Goal: Information Seeking & Learning: Learn about a topic

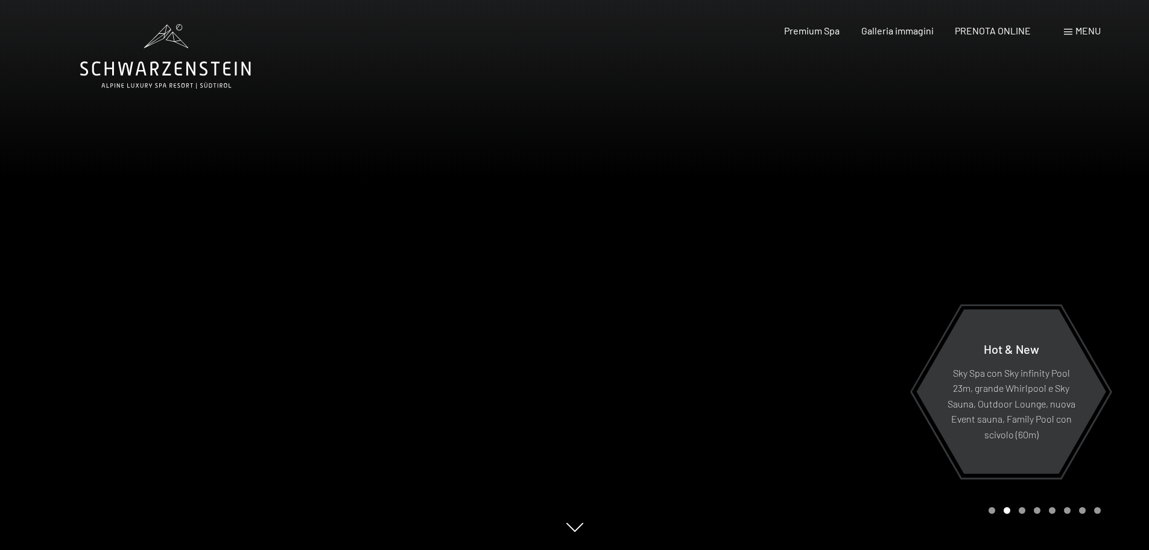
click at [331, 221] on div at bounding box center [287, 275] width 575 height 550
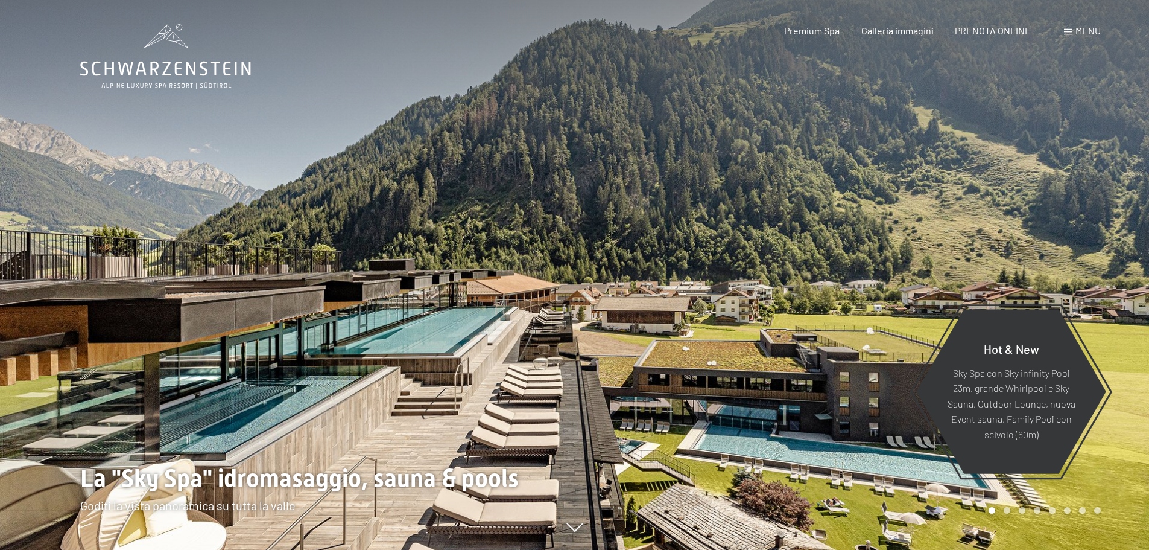
click at [1095, 31] on span "Menu" at bounding box center [1088, 30] width 25 height 11
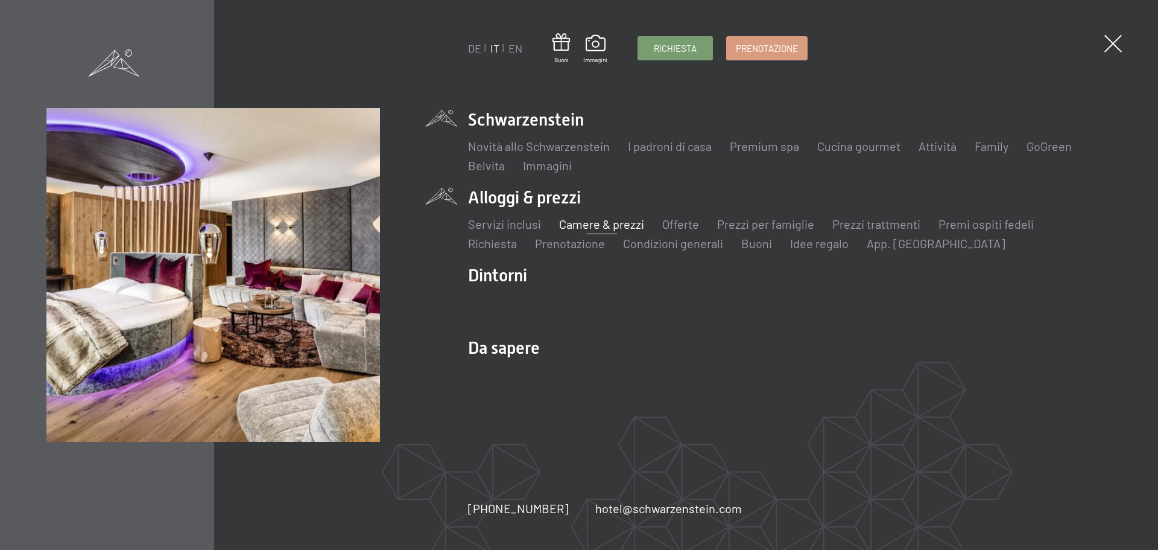
click at [580, 221] on link "Camere & prezzi" at bounding box center [601, 224] width 85 height 14
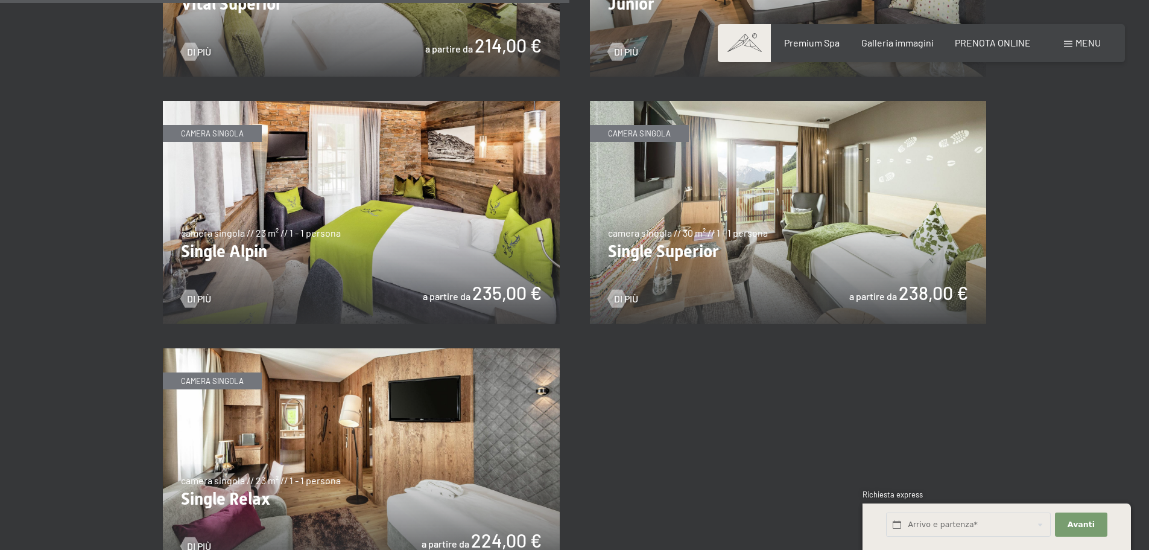
scroll to position [1931, 0]
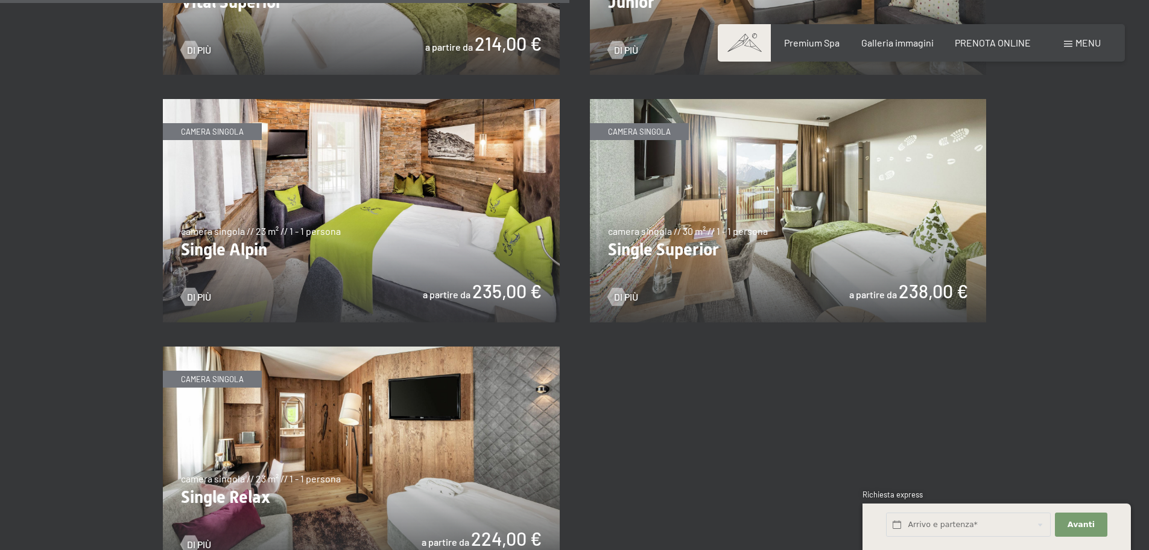
click at [284, 244] on img at bounding box center [361, 210] width 397 height 223
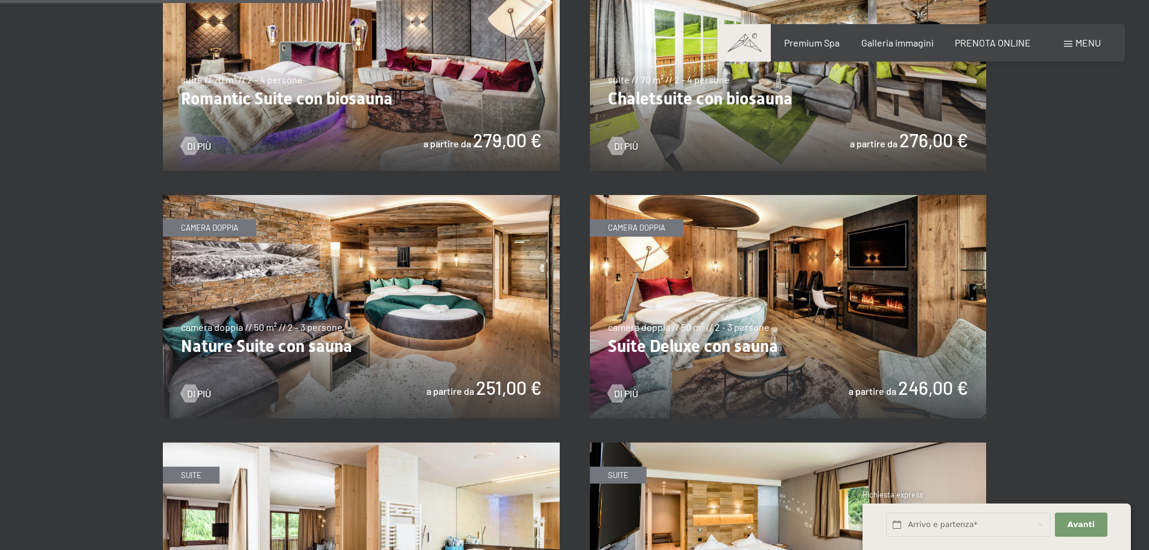
scroll to position [1026, 0]
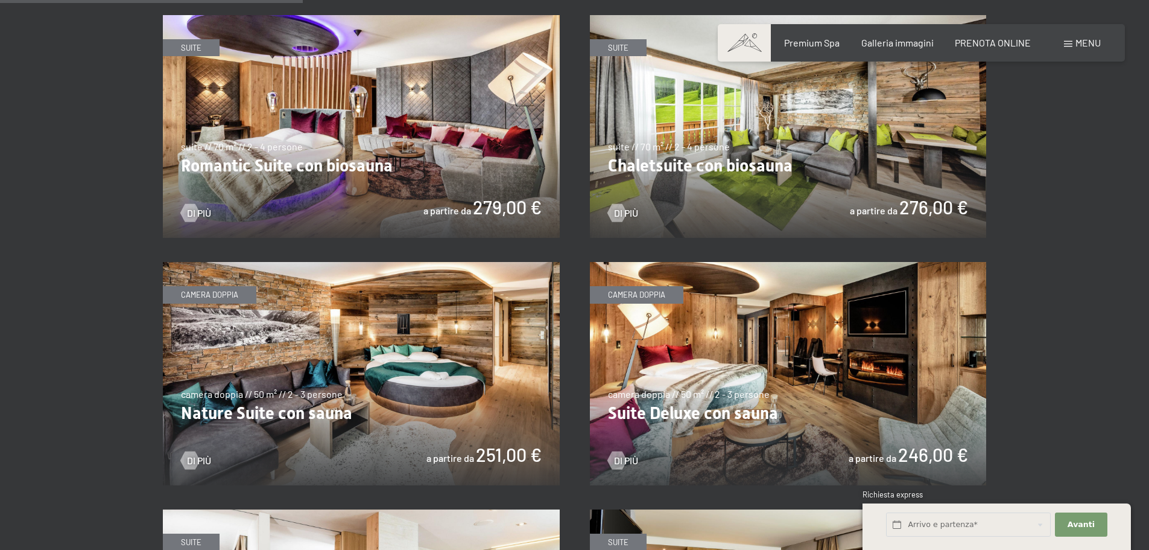
click at [445, 140] on img at bounding box center [361, 126] width 397 height 223
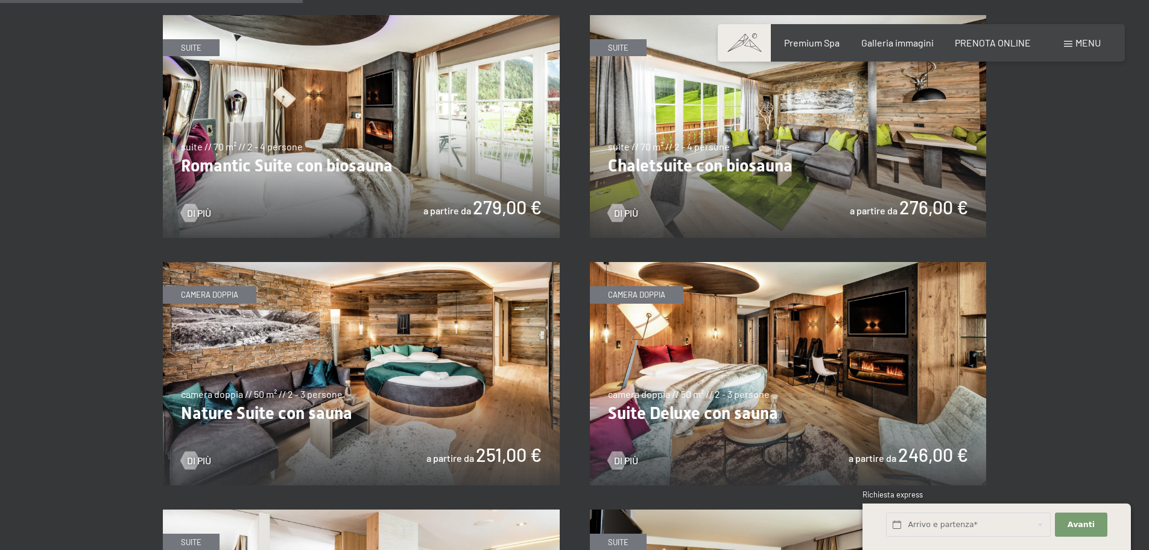
click at [439, 144] on img at bounding box center [361, 126] width 397 height 223
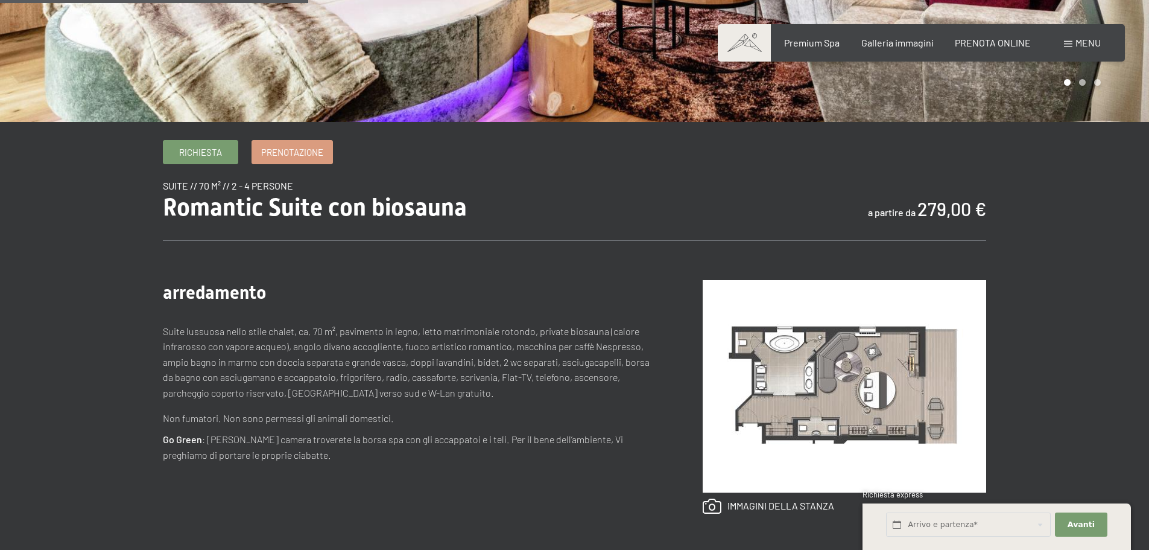
scroll to position [422, 0]
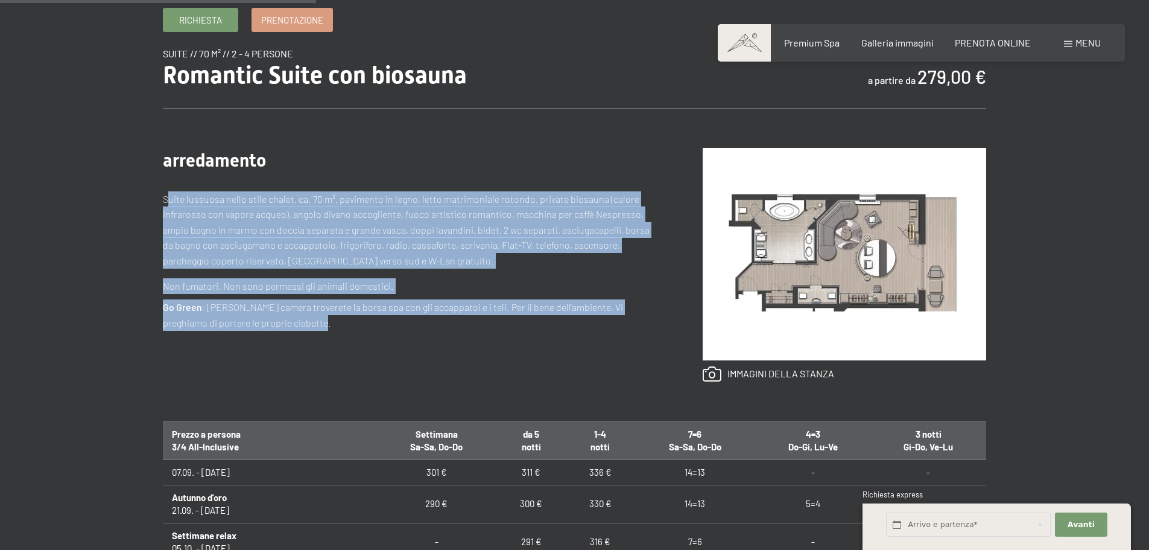
drag, startPoint x: 167, startPoint y: 194, endPoint x: 299, endPoint y: 320, distance: 182.2
click at [299, 320] on div "arredamento Suite lussuosa nello stile chalet, ca. 70 m², pavimento in legno, l…" at bounding box center [409, 265] width 492 height 234
copy div "uite lussuosa nello stile chalet, ca. 70 m², pavimento in legno, letto matrimon…"
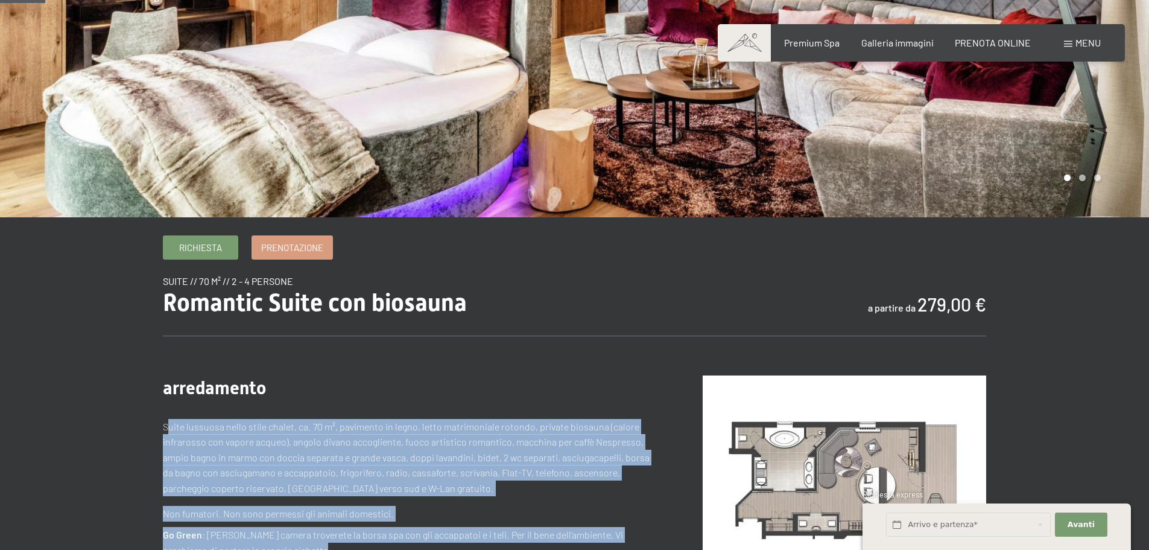
scroll to position [60, 0]
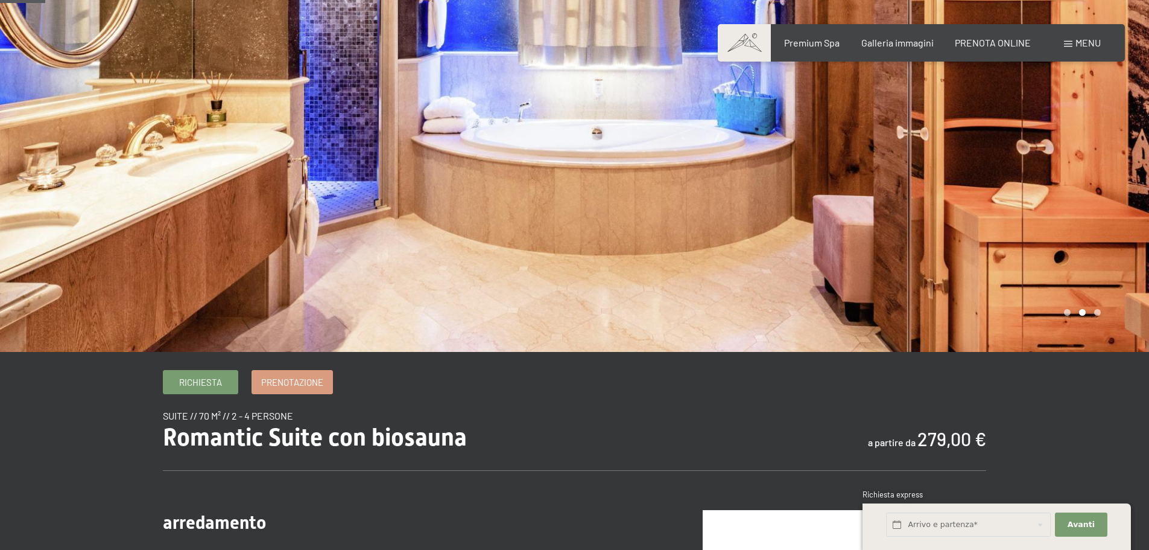
click at [230, 266] on div at bounding box center [287, 146] width 575 height 412
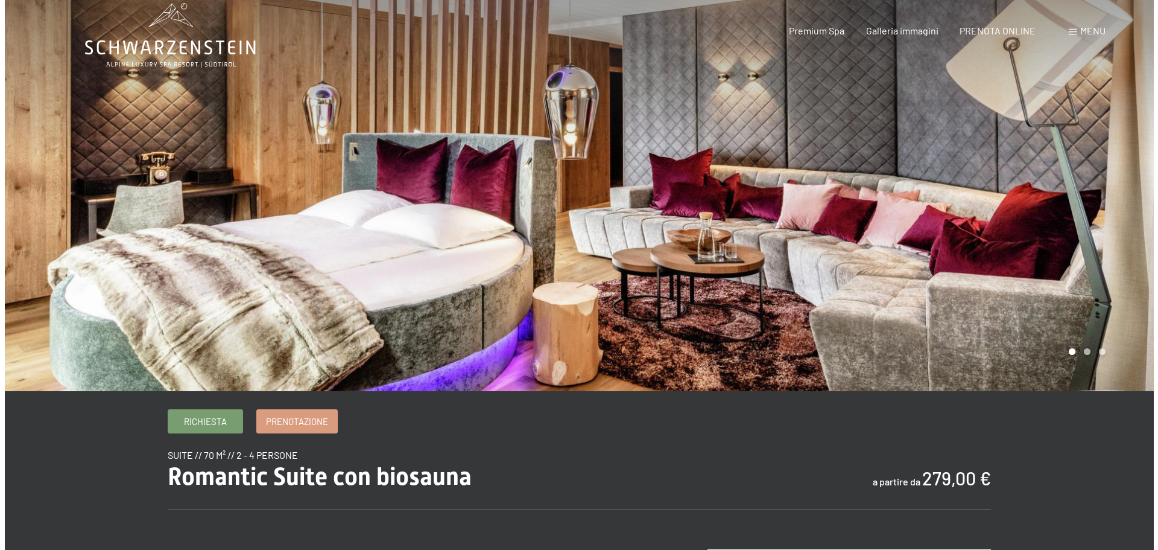
scroll to position [0, 0]
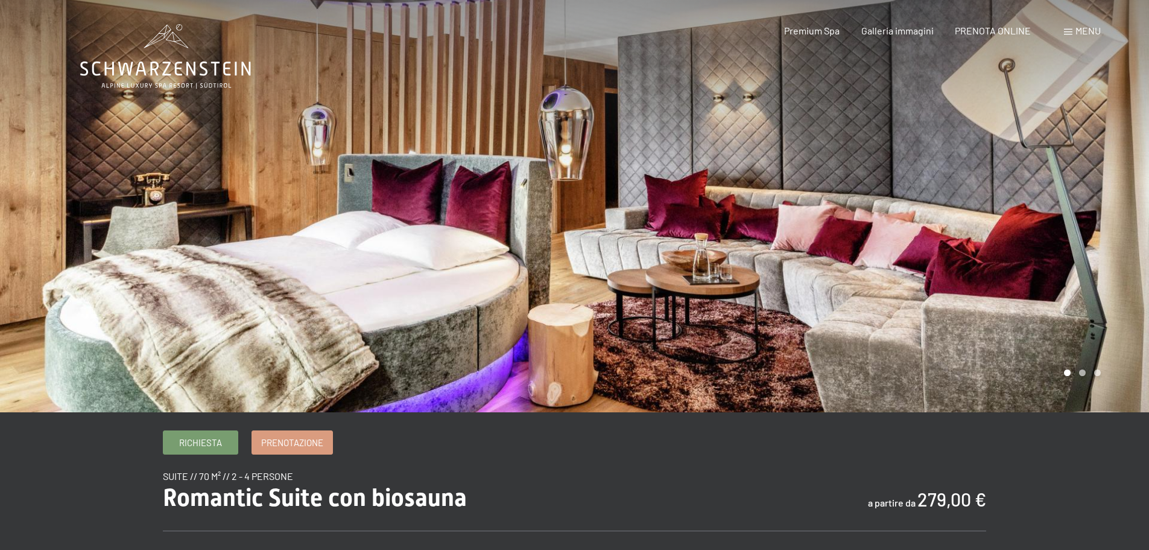
click at [1093, 30] on span "Menu" at bounding box center [1088, 30] width 25 height 11
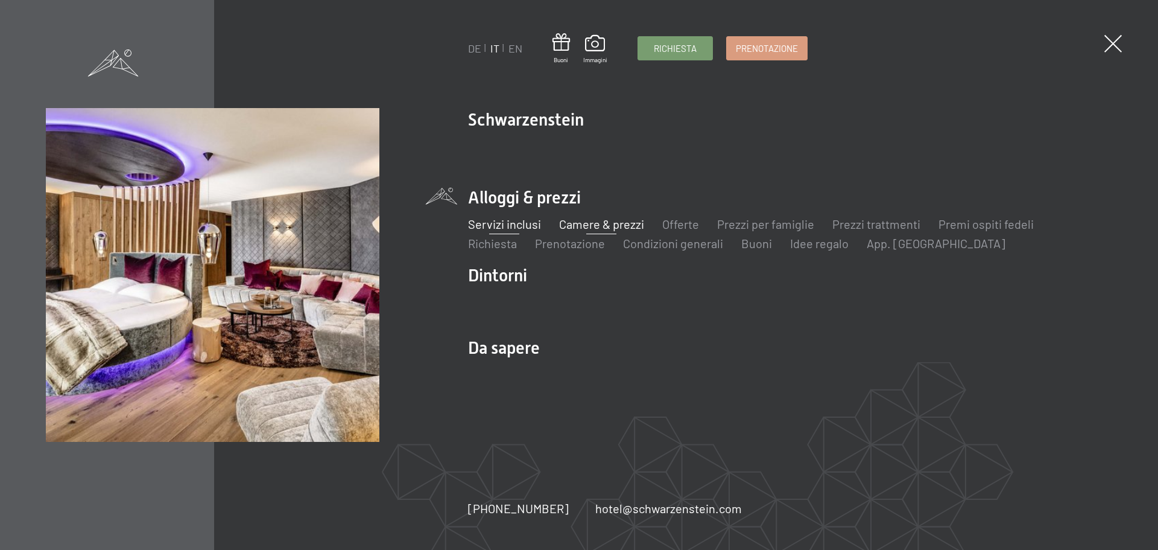
click at [511, 224] on link "Servizi inclusi" at bounding box center [504, 224] width 73 height 14
click at [515, 226] on link "Servizi inclusi" at bounding box center [504, 224] width 73 height 14
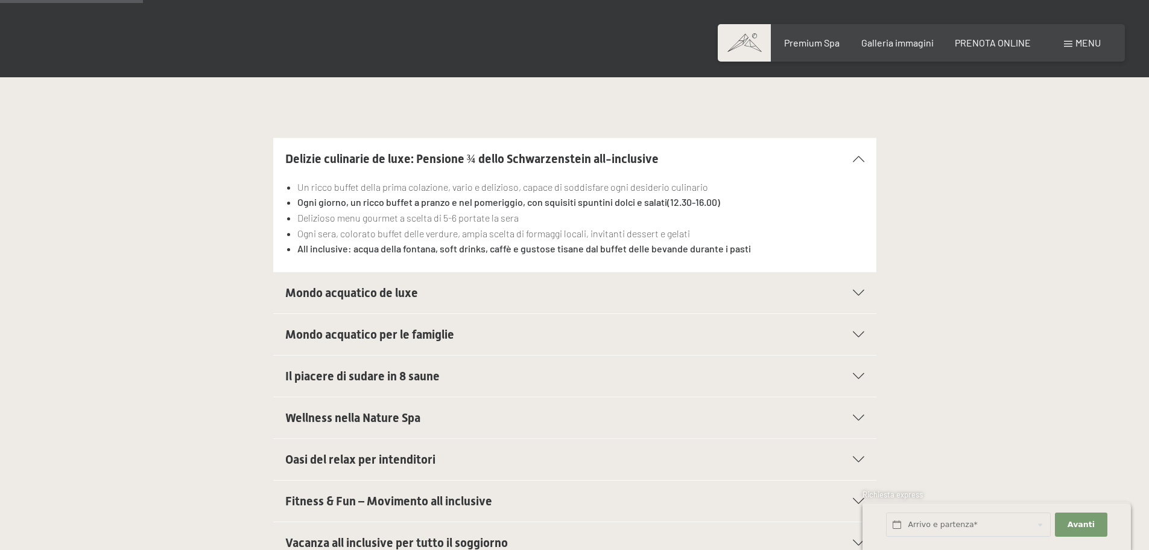
scroll to position [362, 0]
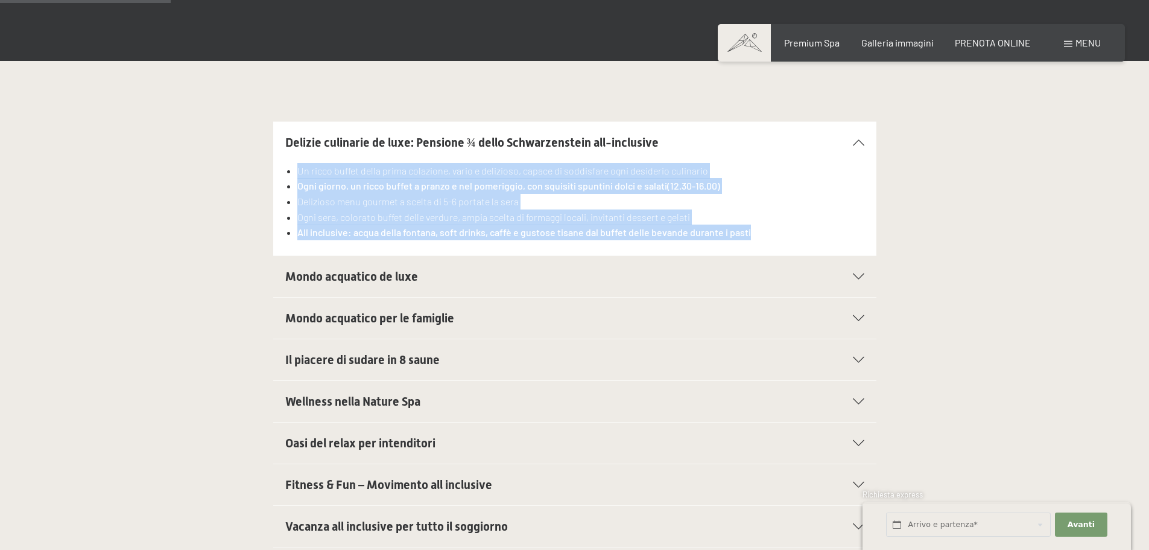
drag, startPoint x: 297, startPoint y: 171, endPoint x: 761, endPoint y: 238, distance: 468.2
click at [761, 238] on ul "Un ricco buffet della prima colazione, vario e delizioso, capace di soddisfare …" at bounding box center [574, 201] width 579 height 77
copy ul "Un ricco buffet della prima colazione, vario e delizioso, capace di soddisfare …"
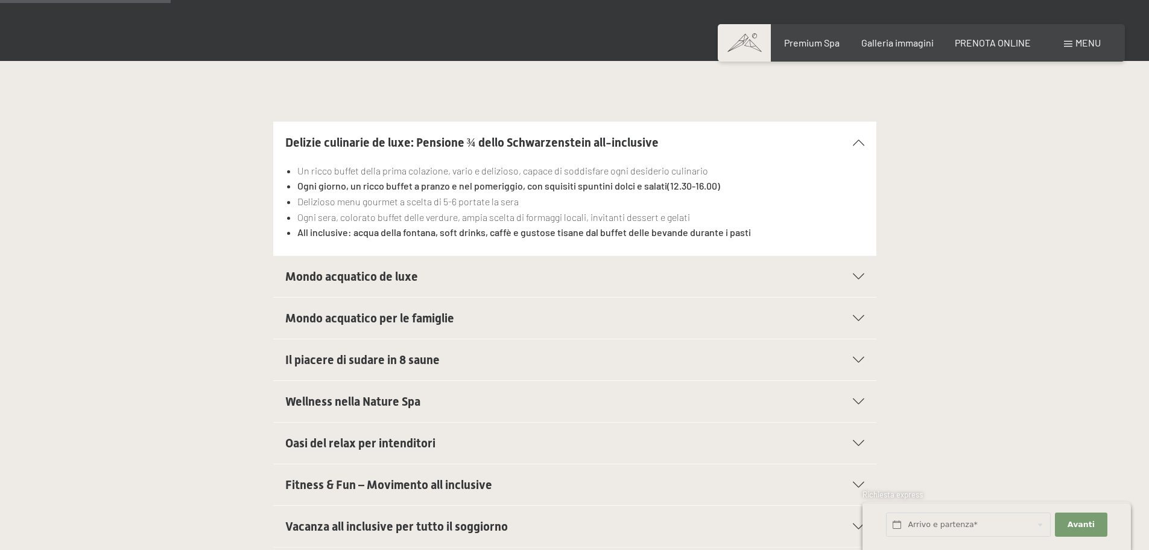
click at [866, 317] on section "Mondo acquatico per le famiglie Family Pool a 25m con giochi d'acqua e whirl Sc…" at bounding box center [574, 318] width 603 height 42
click at [853, 322] on div "Mondo acquatico per le famiglie" at bounding box center [574, 317] width 579 height 41
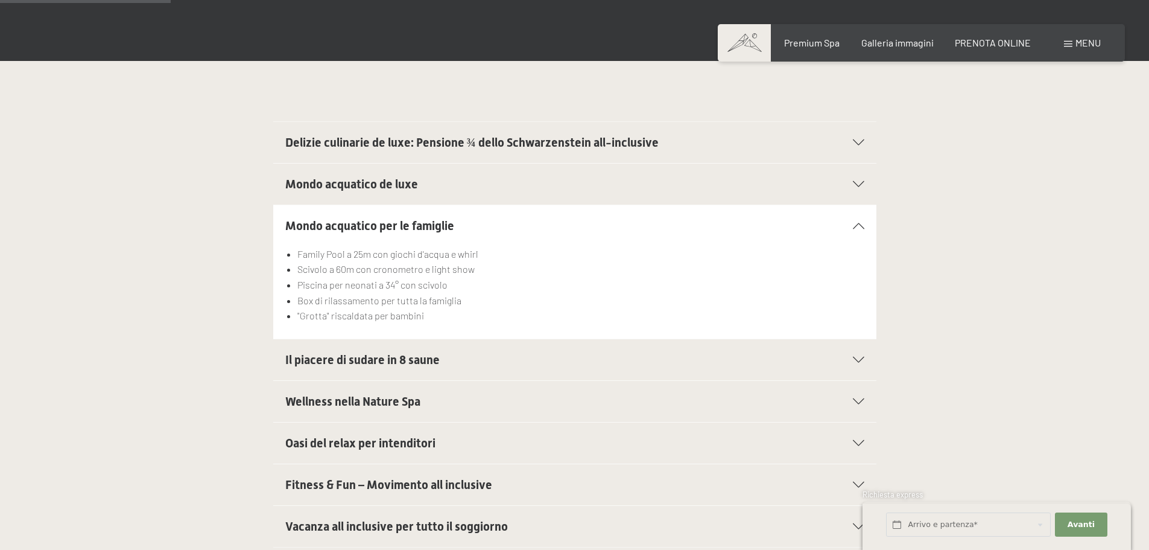
click at [448, 365] on h2 "Il piacere di sudare in 8 saune" at bounding box center [545, 359] width 521 height 17
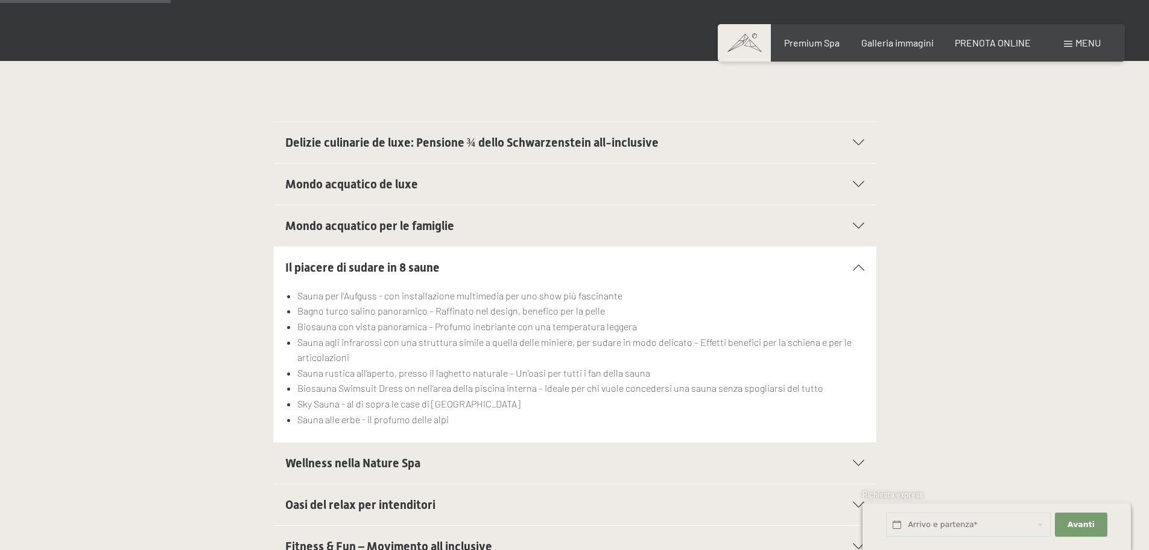
click at [445, 462] on h2 "Wellness nella Nature Spa" at bounding box center [545, 462] width 521 height 17
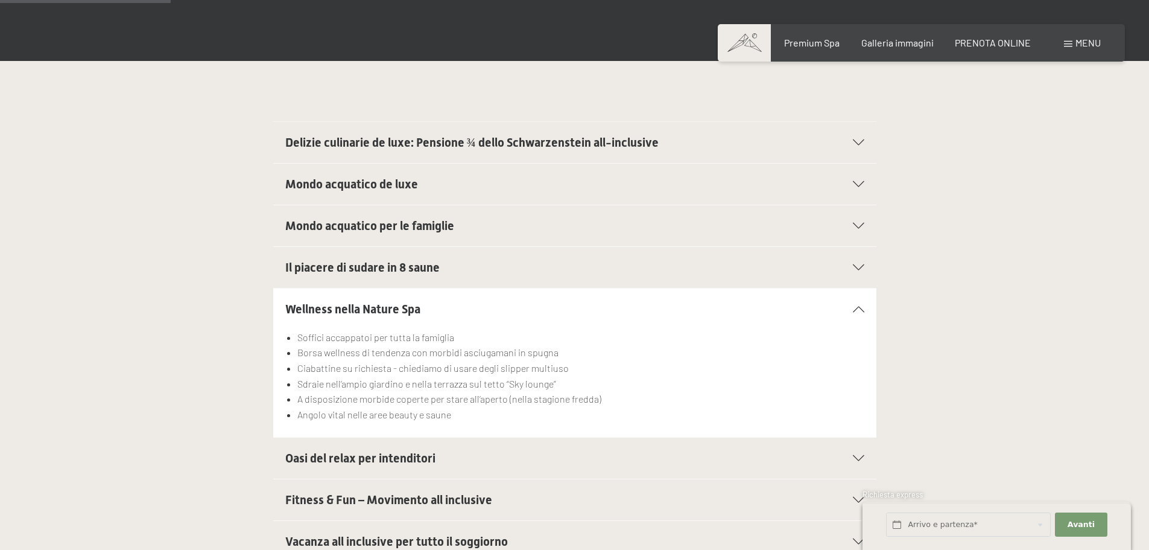
click at [422, 276] on div "Il piacere di sudare in 8 saune" at bounding box center [574, 267] width 579 height 41
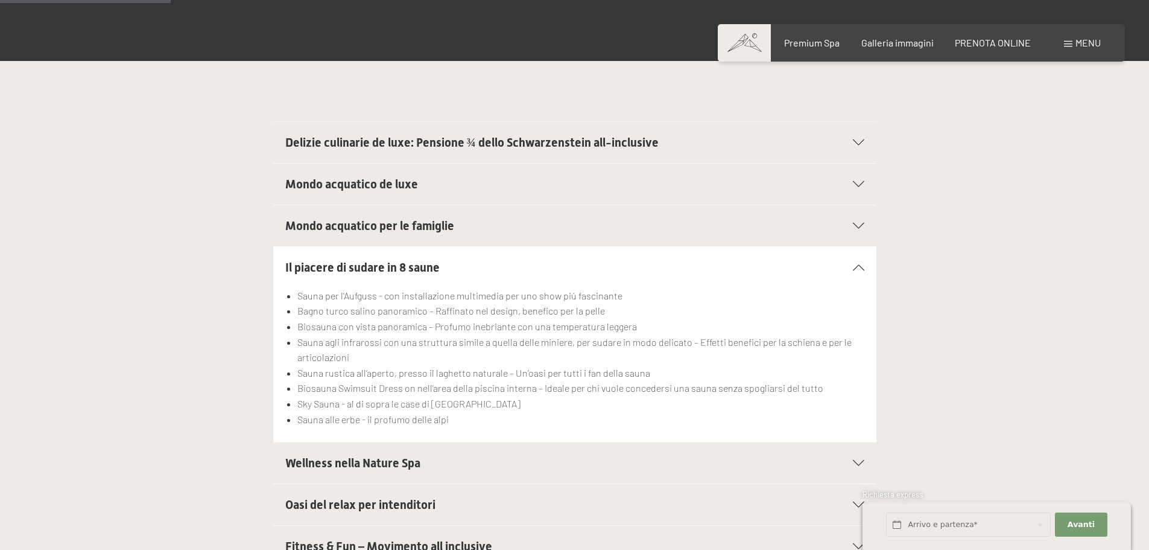
click at [368, 190] on span "Mondo acquatico de luxe" at bounding box center [351, 184] width 133 height 14
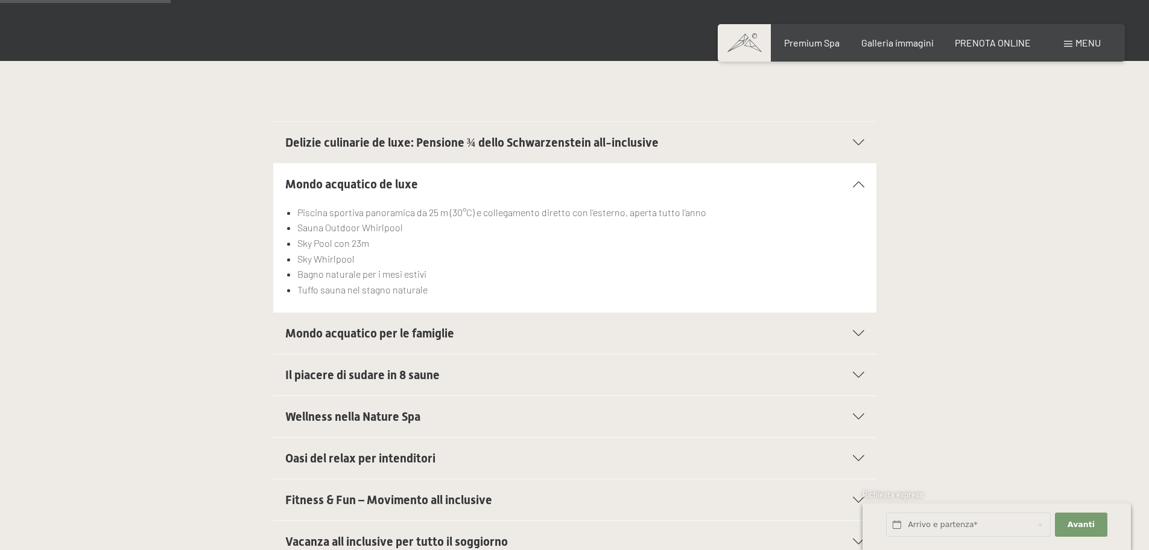
click at [381, 341] on h2 "Mondo acquatico per le famiglie" at bounding box center [545, 333] width 521 height 17
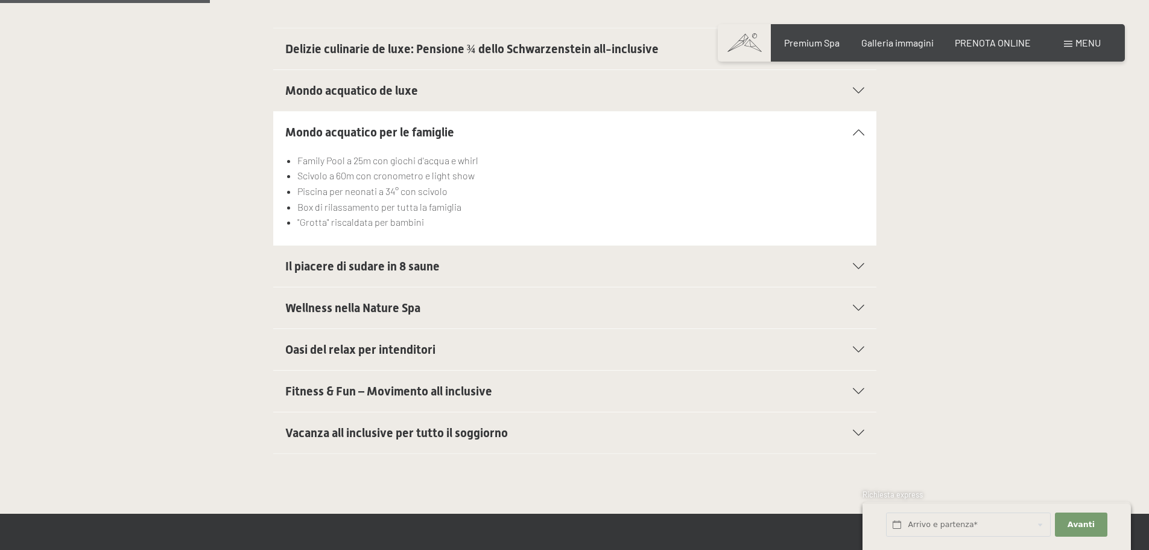
scroll to position [483, 0]
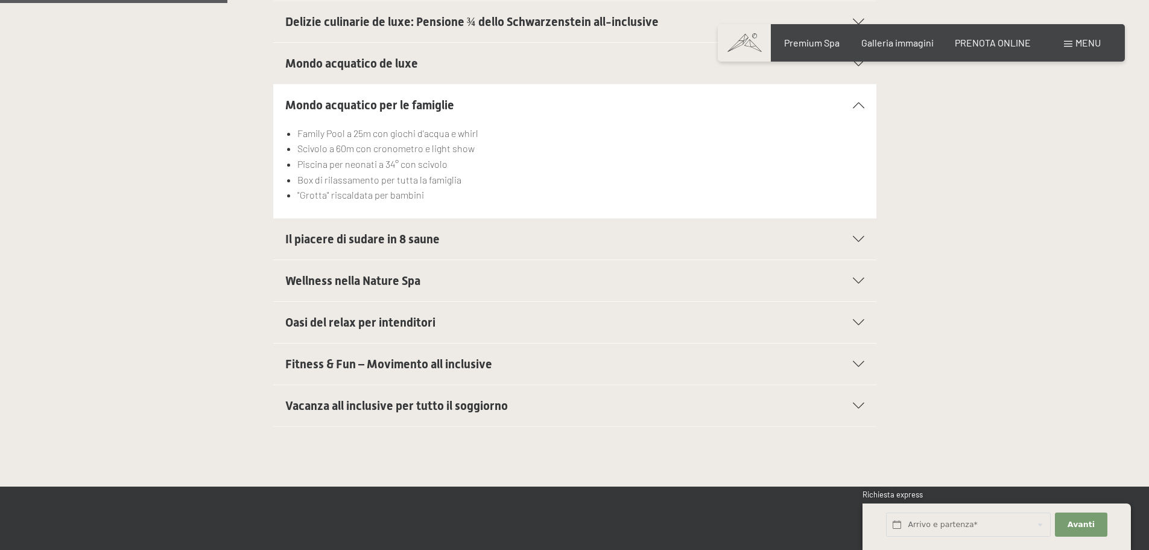
click at [389, 407] on span "Vacanza all inclusive per tutto il soggiorno" at bounding box center [396, 405] width 223 height 14
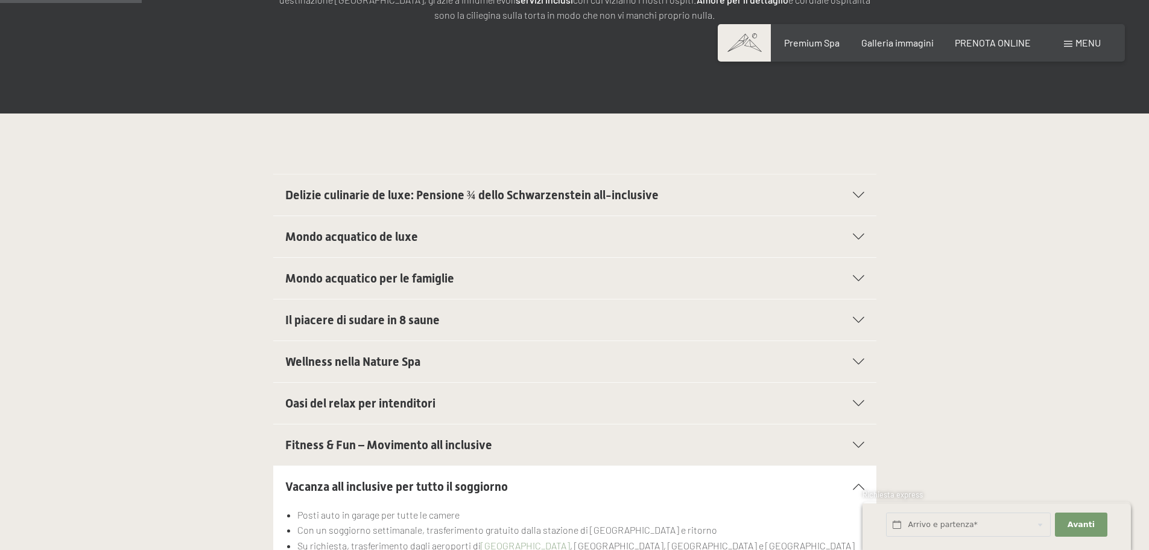
scroll to position [302, 0]
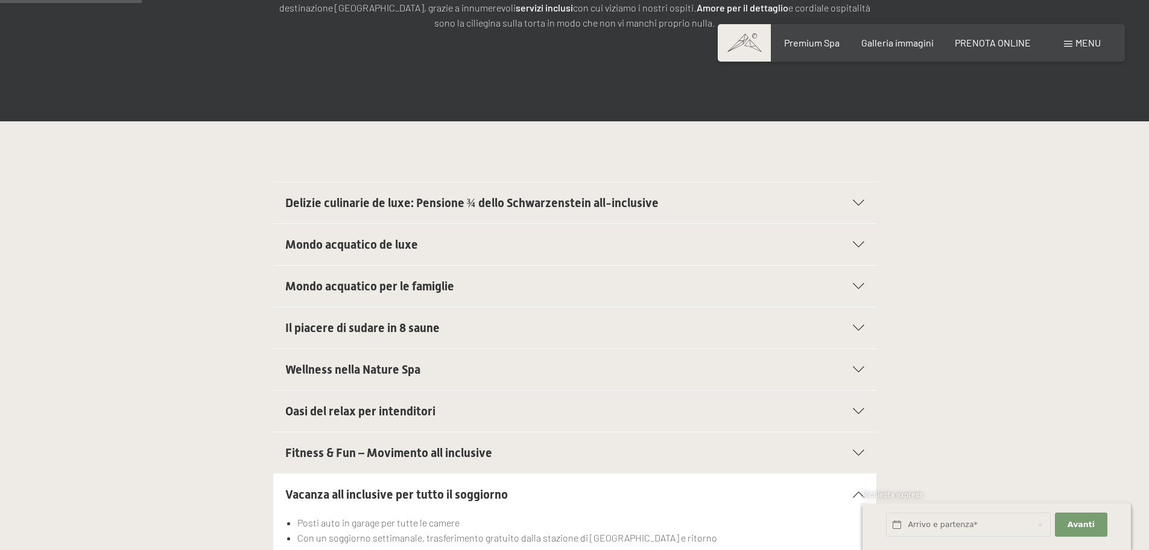
click at [400, 201] on span "Delizie culinarie de luxe: Pensione ¾ dello Schwarzenstein all-inclusive" at bounding box center [471, 202] width 373 height 14
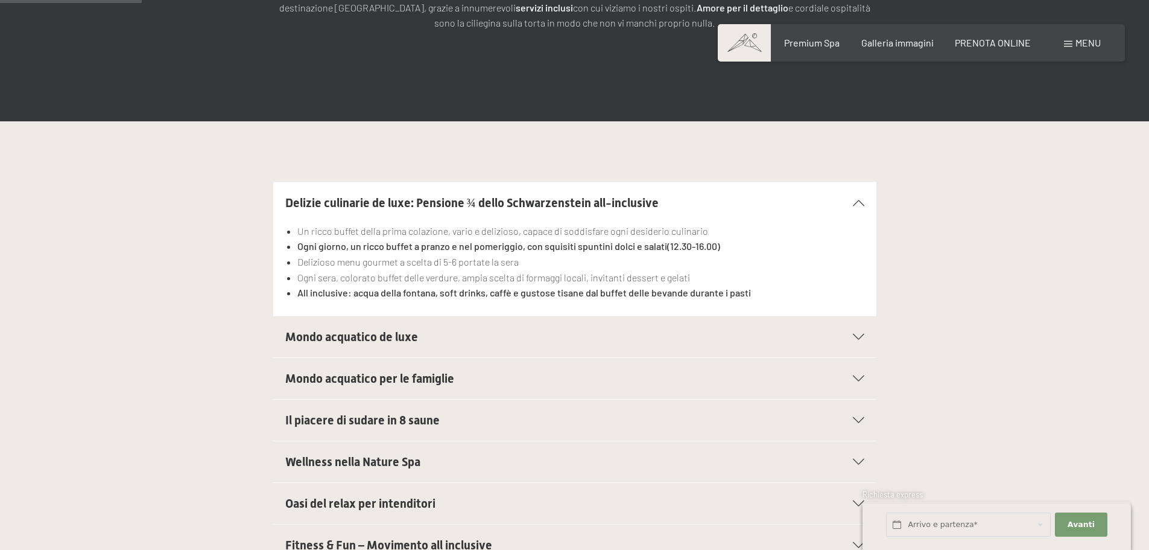
click at [454, 337] on h2 "Mondo acquatico de luxe" at bounding box center [545, 336] width 521 height 17
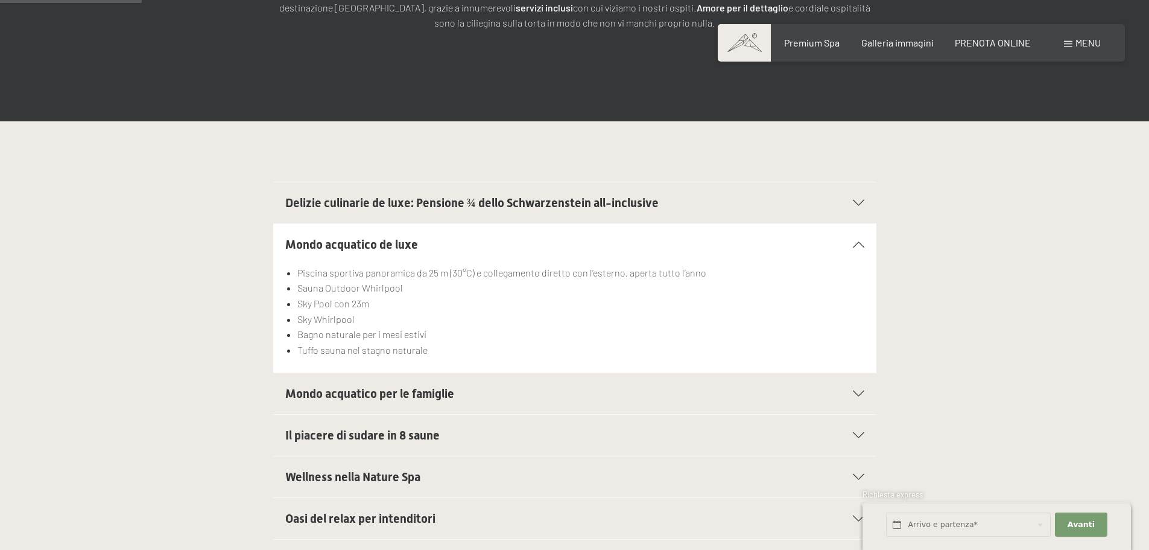
click at [453, 391] on span "Mondo acquatico per le famiglie" at bounding box center [369, 393] width 169 height 14
